Goal: Task Accomplishment & Management: Use online tool/utility

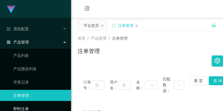
scroll to position [47, 0]
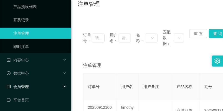
click at [30, 89] on div "会员管理" at bounding box center [35, 86] width 71 height 11
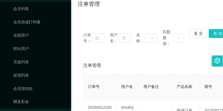
scroll to position [168, 0]
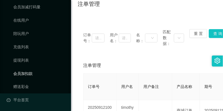
click at [35, 71] on link "会员加扣款" at bounding box center [39, 73] width 53 height 11
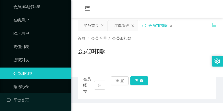
scroll to position [102, 0]
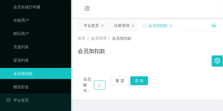
click at [95, 84] on input "text" at bounding box center [99, 85] width 11 height 9
paste input "98894633"
type input "98894633"
click at [138, 78] on button "查 询" at bounding box center [139, 80] width 18 height 9
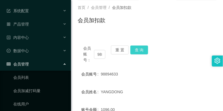
scroll to position [0, 0]
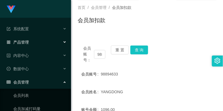
click at [48, 43] on div "产品管理" at bounding box center [35, 42] width 71 height 11
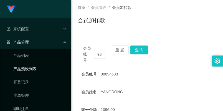
click at [43, 65] on link "产品预设列表" at bounding box center [39, 68] width 53 height 11
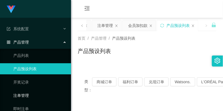
click at [36, 95] on link "注单管理" at bounding box center [39, 95] width 53 height 11
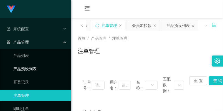
drag, startPoint x: 39, startPoint y: 67, endPoint x: 44, endPoint y: 68, distance: 5.4
click at [39, 67] on link "产品预设列表" at bounding box center [39, 68] width 53 height 11
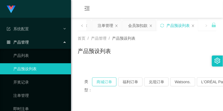
click at [104, 78] on button "商城订单" at bounding box center [104, 81] width 24 height 9
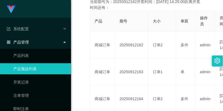
scroll to position [154, 0]
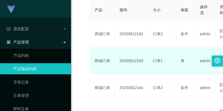
drag, startPoint x: 119, startPoint y: 58, endPoint x: 142, endPoint y: 60, distance: 22.5
click at [142, 60] on td "20250912163" at bounding box center [131, 60] width 33 height 27
copy td "20250912163"
